Goal: Task Accomplishment & Management: Manage account settings

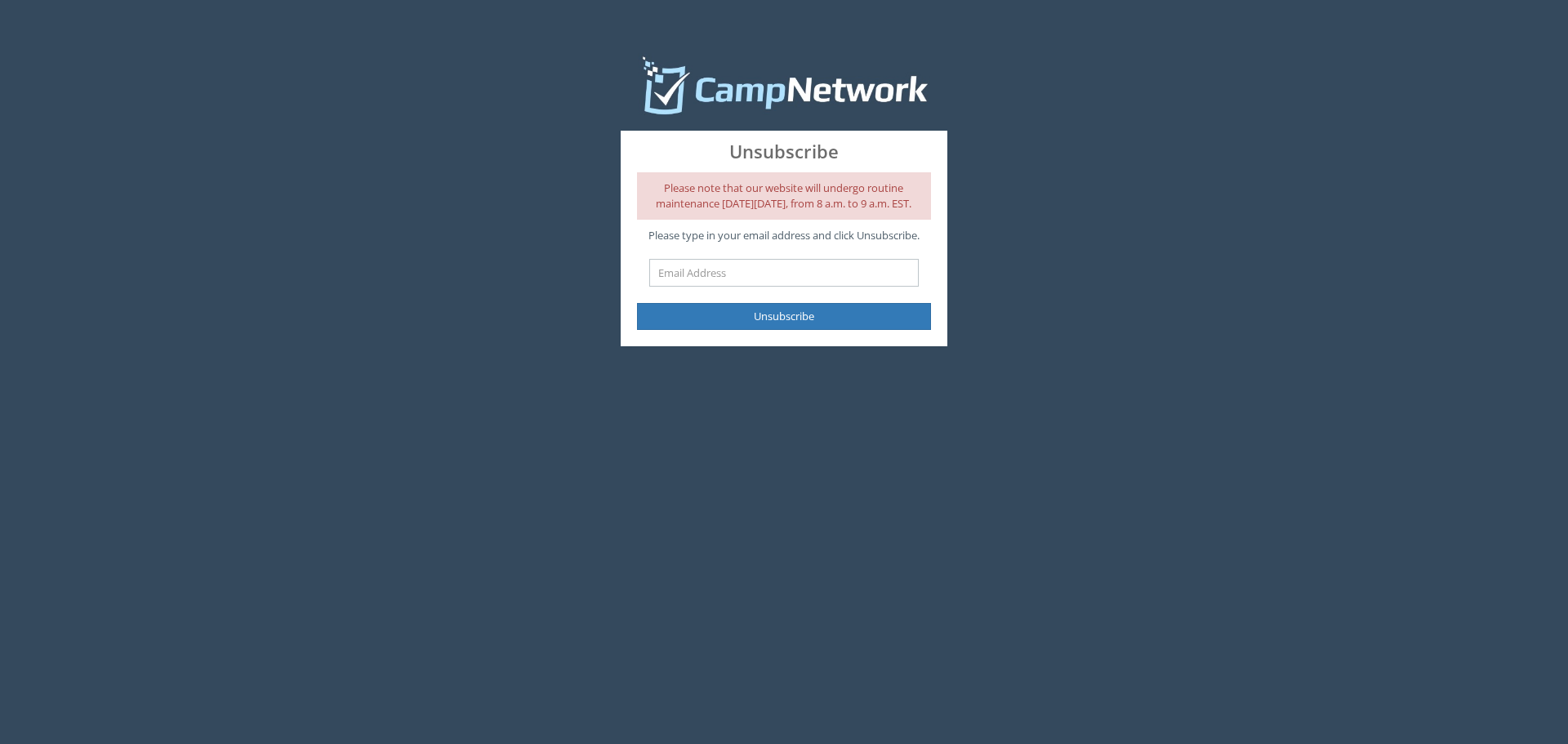
click at [731, 285] on input "text" at bounding box center [783, 272] width 269 height 28
click at [853, 273] on input "nicky@zagataaccounting.com" at bounding box center [783, 272] width 269 height 28
type input "nicky@zagataaccounting.com"
click at [931, 304] on div "Unsubscribe" at bounding box center [783, 308] width 318 height 43
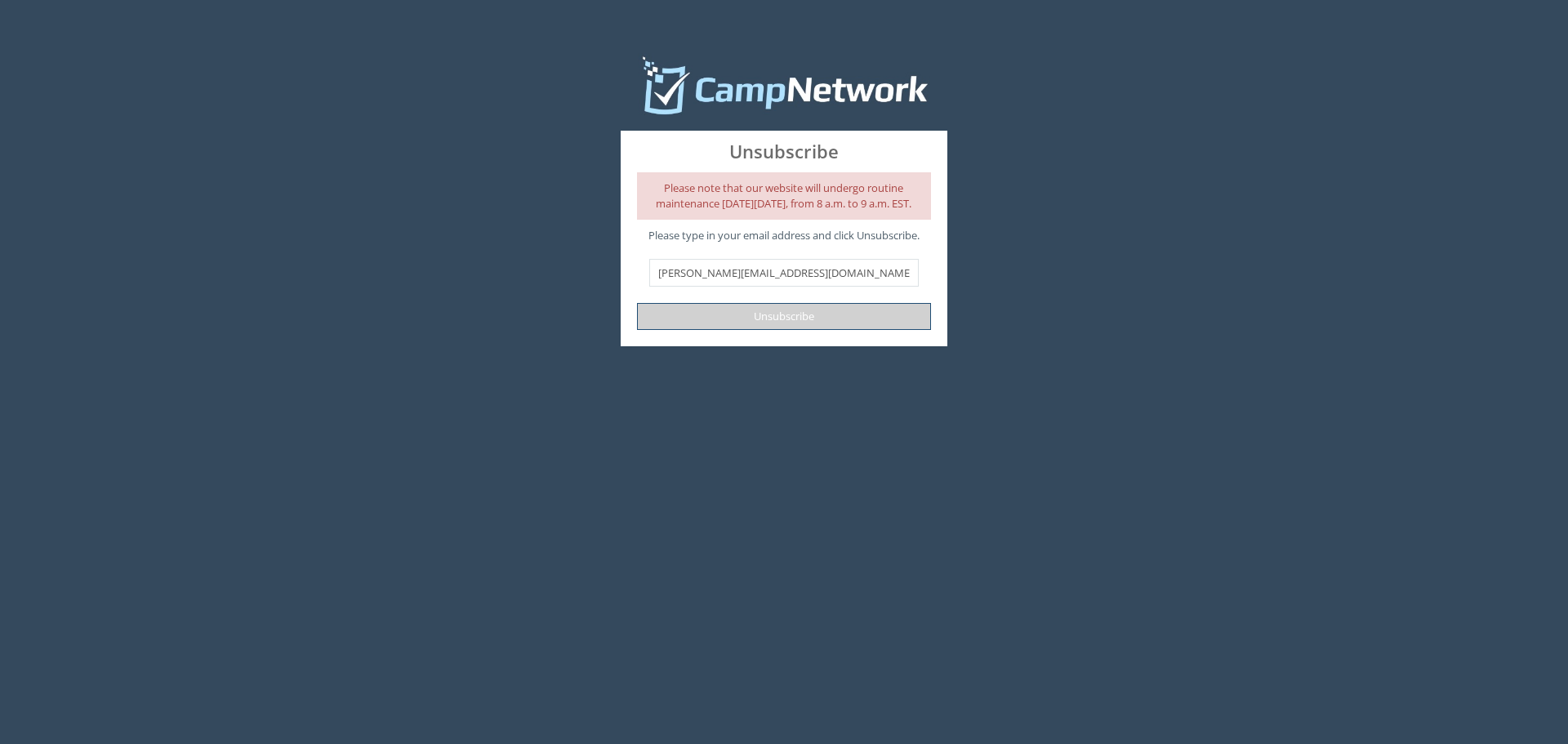
click at [817, 330] on button "Unsubscribe" at bounding box center [784, 316] width 294 height 27
